Goal: Task Accomplishment & Management: Manage account settings

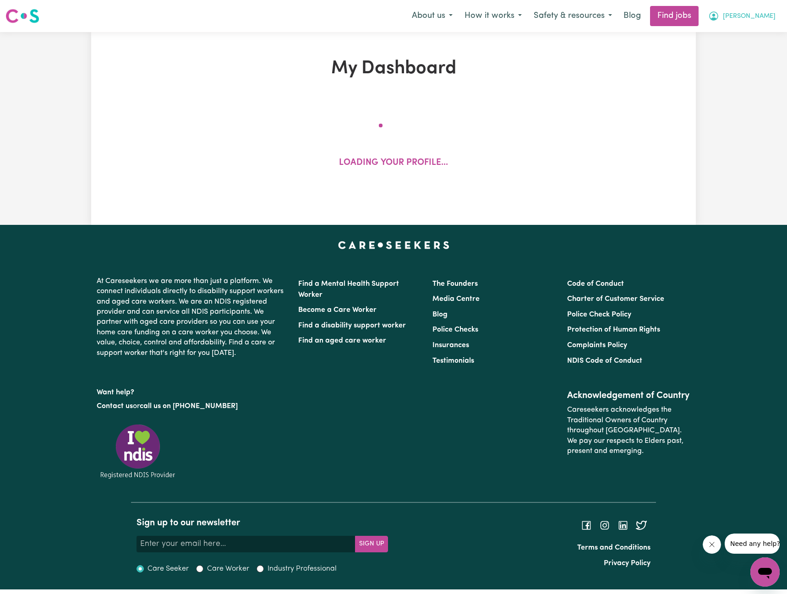
click at [747, 19] on span "[PERSON_NAME]" at bounding box center [749, 16] width 53 height 10
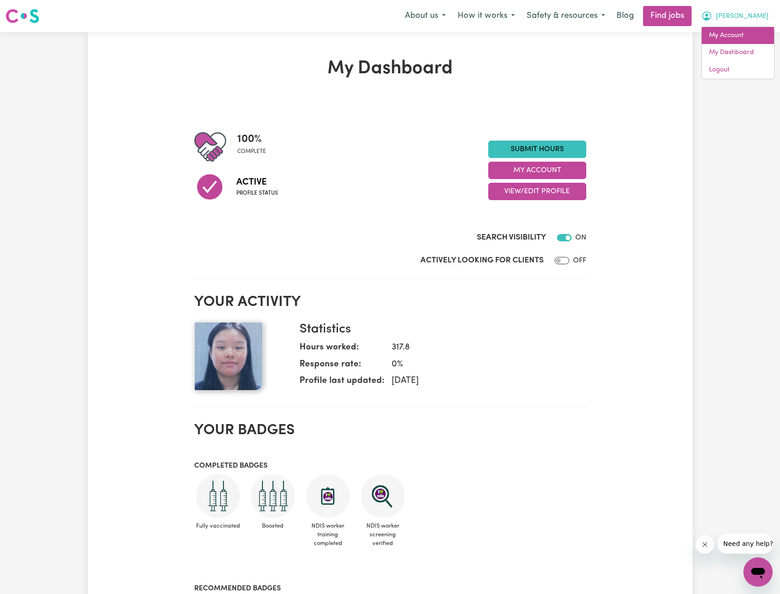
click at [742, 30] on link "My Account" at bounding box center [738, 35] width 72 height 17
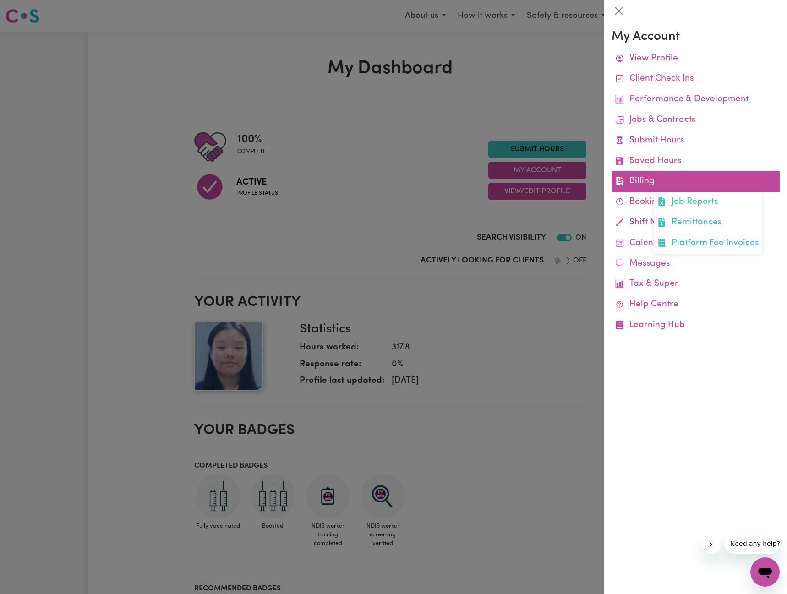
click at [656, 180] on link "Billing Job Reports Remittances Platform Fee Invoices" at bounding box center [696, 181] width 168 height 21
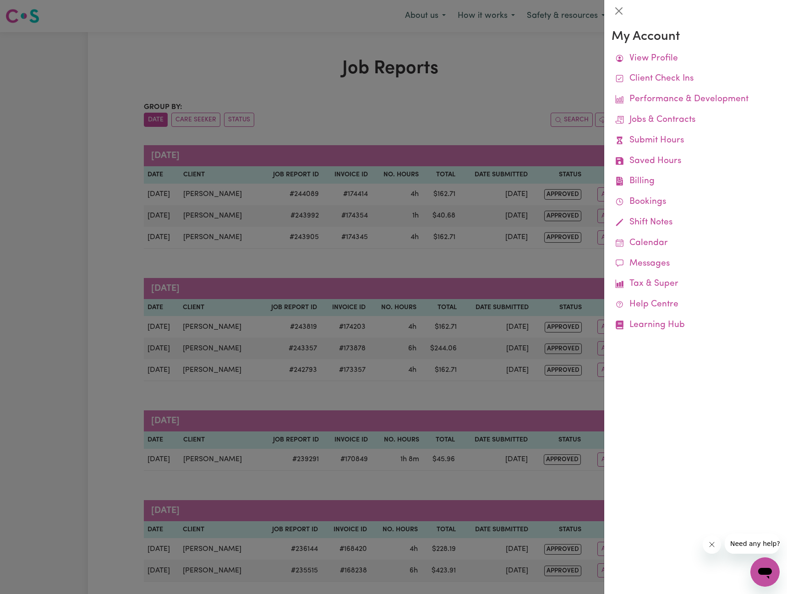
click at [472, 209] on div at bounding box center [393, 297] width 787 height 594
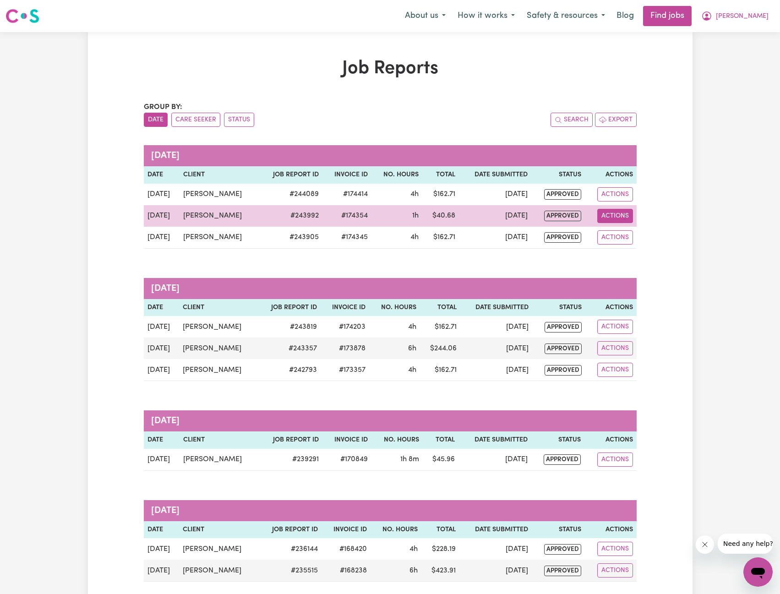
click at [614, 213] on button "Actions" at bounding box center [616, 216] width 36 height 14
click at [620, 233] on link "View Job Report" at bounding box center [641, 237] width 78 height 18
select select "pm"
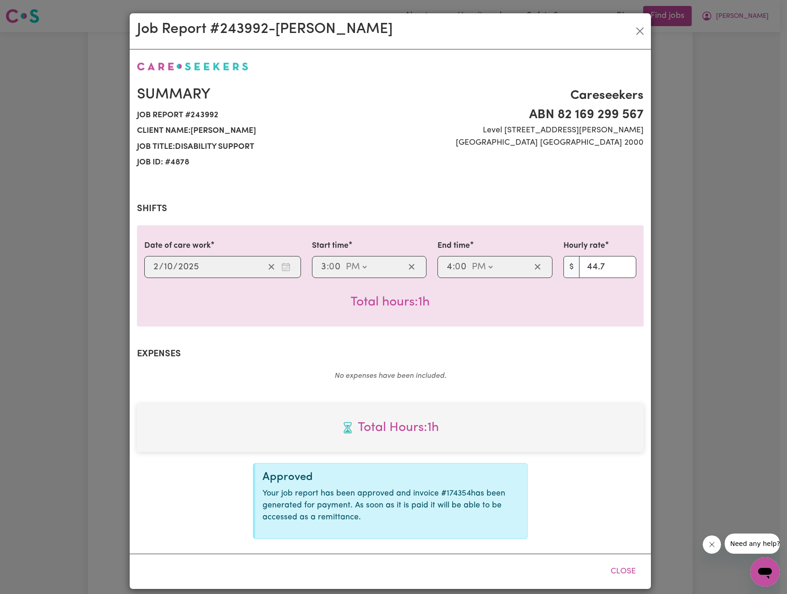
select select "44.7-Weekday"
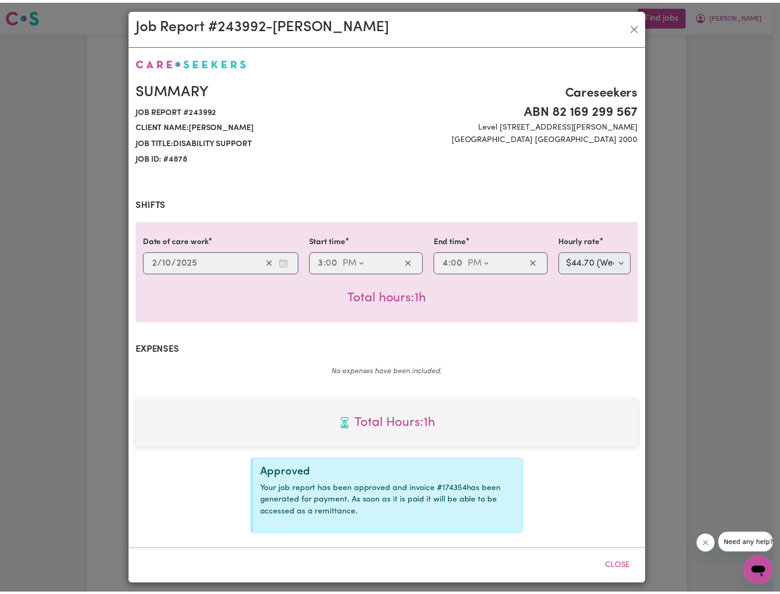
scroll to position [8, 0]
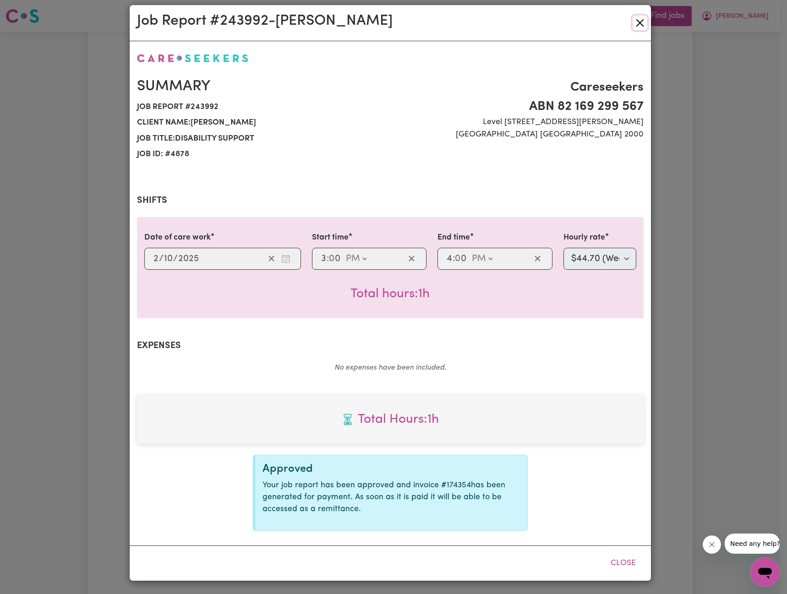
click at [633, 18] on button "Close" at bounding box center [640, 23] width 15 height 15
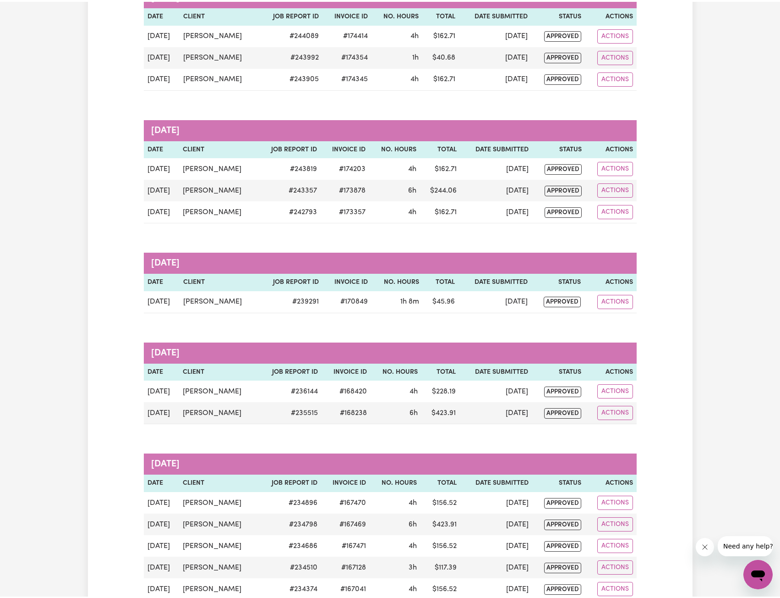
scroll to position [0, 0]
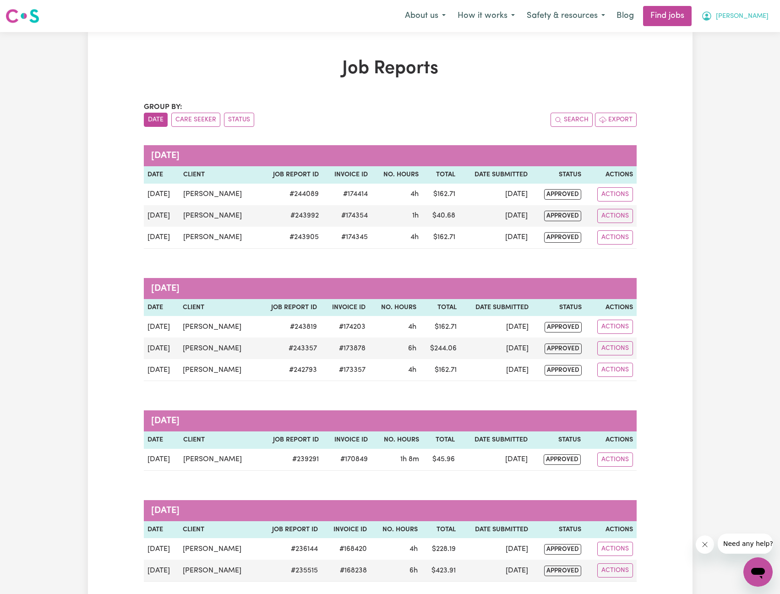
click at [732, 13] on span "[PERSON_NAME]" at bounding box center [742, 16] width 53 height 10
click at [725, 25] on button "[PERSON_NAME]" at bounding box center [735, 15] width 79 height 19
click at [725, 21] on span "[PERSON_NAME]" at bounding box center [742, 16] width 53 height 10
click at [723, 30] on link "My Account" at bounding box center [738, 35] width 72 height 17
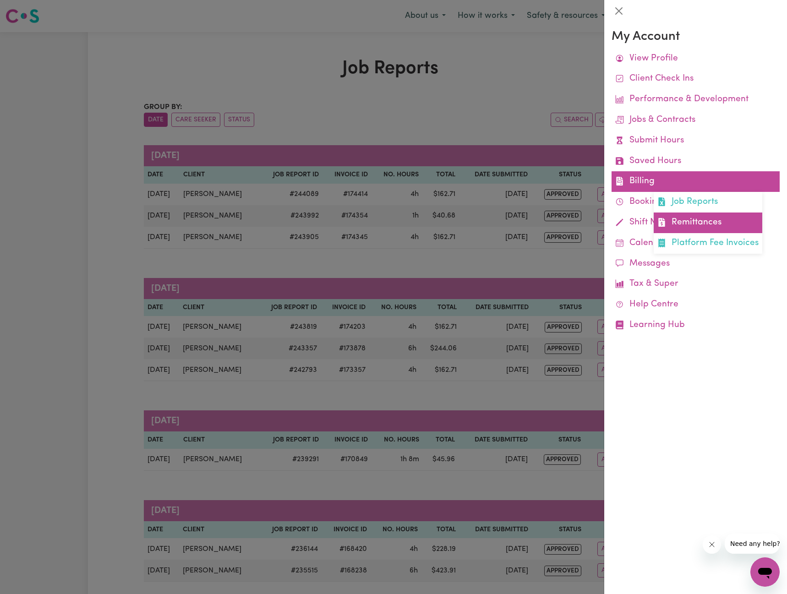
click at [713, 231] on link "Remittances" at bounding box center [708, 223] width 109 height 21
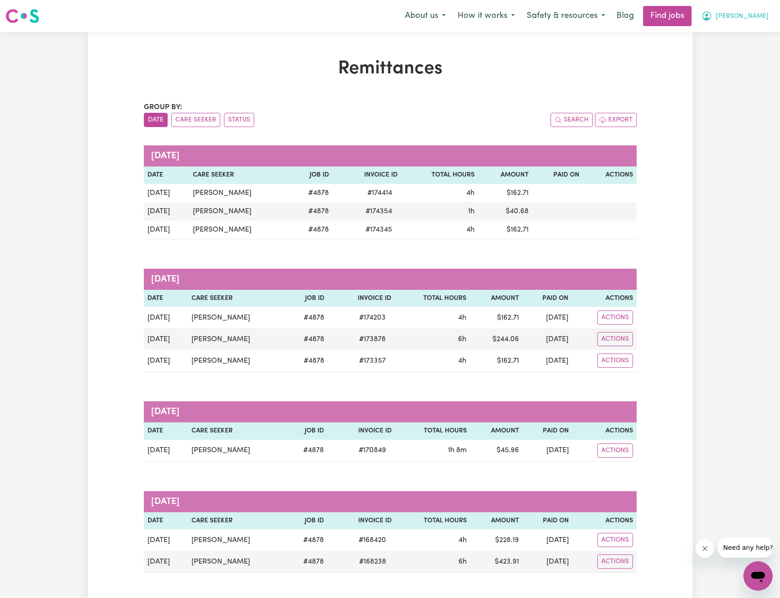
click at [739, 20] on span "[PERSON_NAME]" at bounding box center [742, 16] width 53 height 10
click at [721, 66] on link "Logout" at bounding box center [738, 69] width 72 height 17
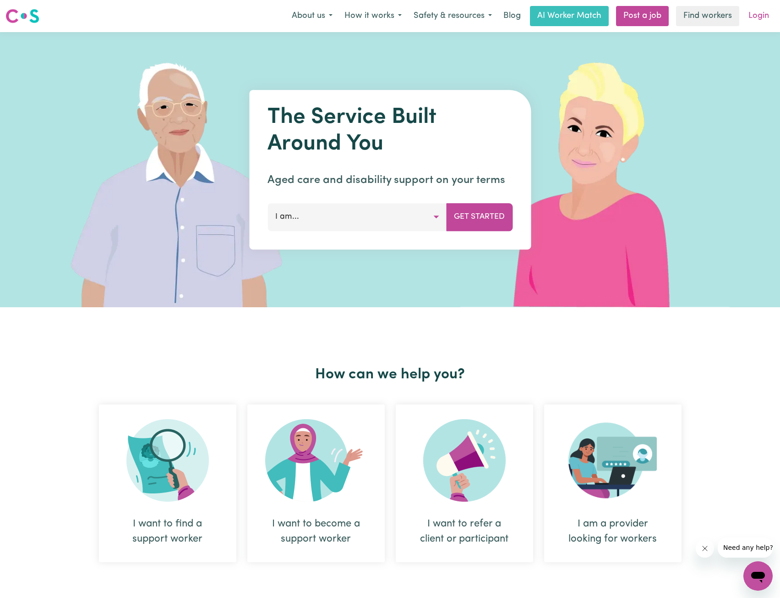
click at [748, 18] on link "Login" at bounding box center [759, 16] width 32 height 20
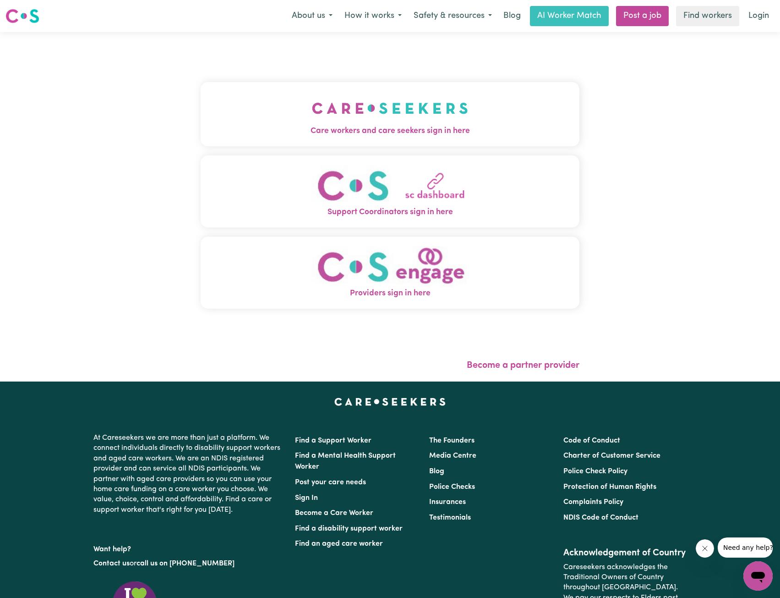
click at [372, 115] on img "Care workers and care seekers sign in here" at bounding box center [390, 108] width 156 height 34
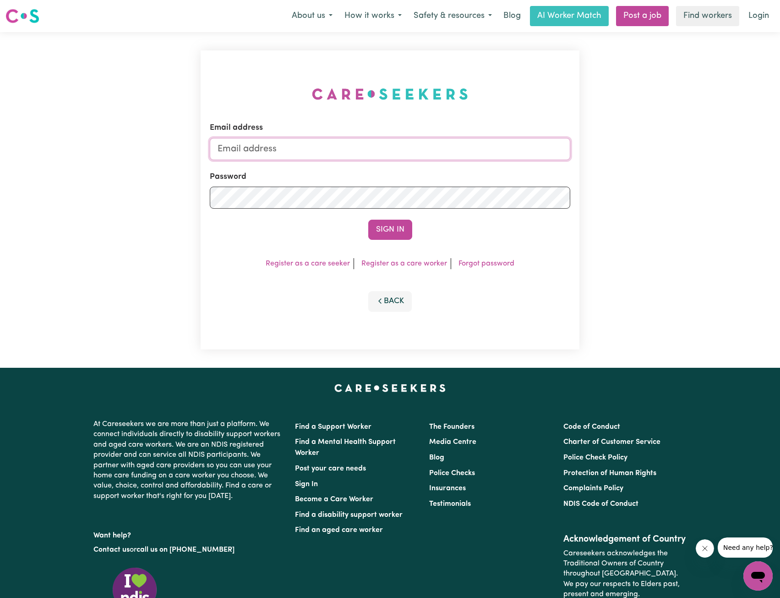
click at [342, 143] on input "Email address" at bounding box center [390, 149] width 361 height 22
drag, startPoint x: 263, startPoint y: 148, endPoint x: 531, endPoint y: 174, distance: 269.0
click at [531, 174] on form "Email address [EMAIL_ADDRESS][PERSON_NAME][DOMAIN_NAME] Password Sign In" at bounding box center [390, 181] width 361 height 118
type input "superuser~[EMAIL_ADDRESS][DOMAIN_NAME]"
click at [380, 229] on button "Sign In" at bounding box center [390, 230] width 44 height 20
